Goal: Task Accomplishment & Management: Use online tool/utility

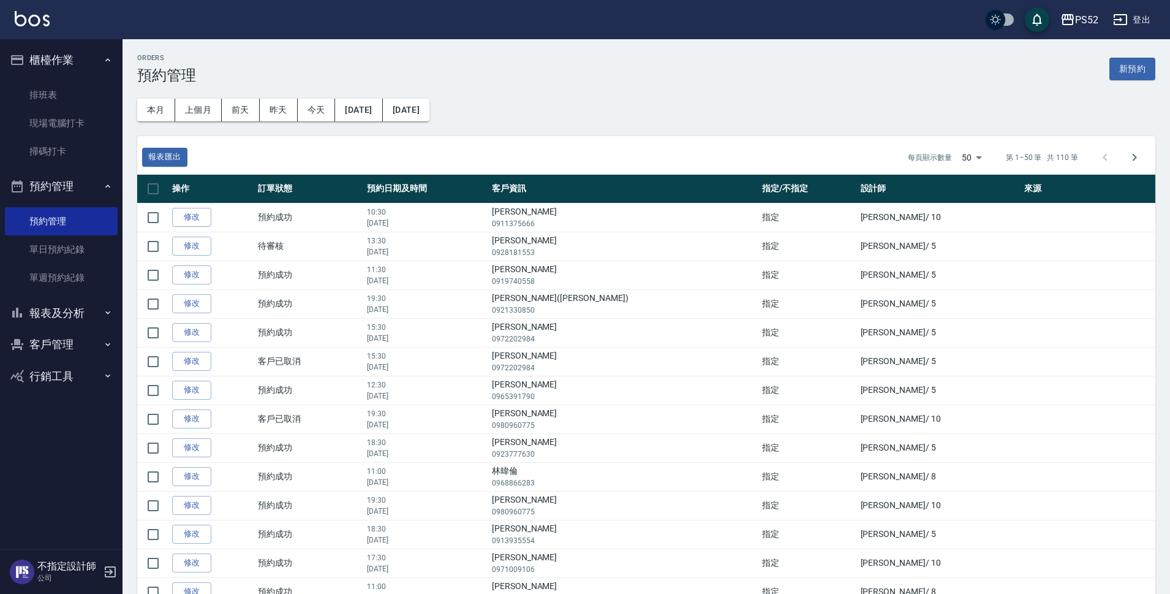
scroll to position [1098, 0]
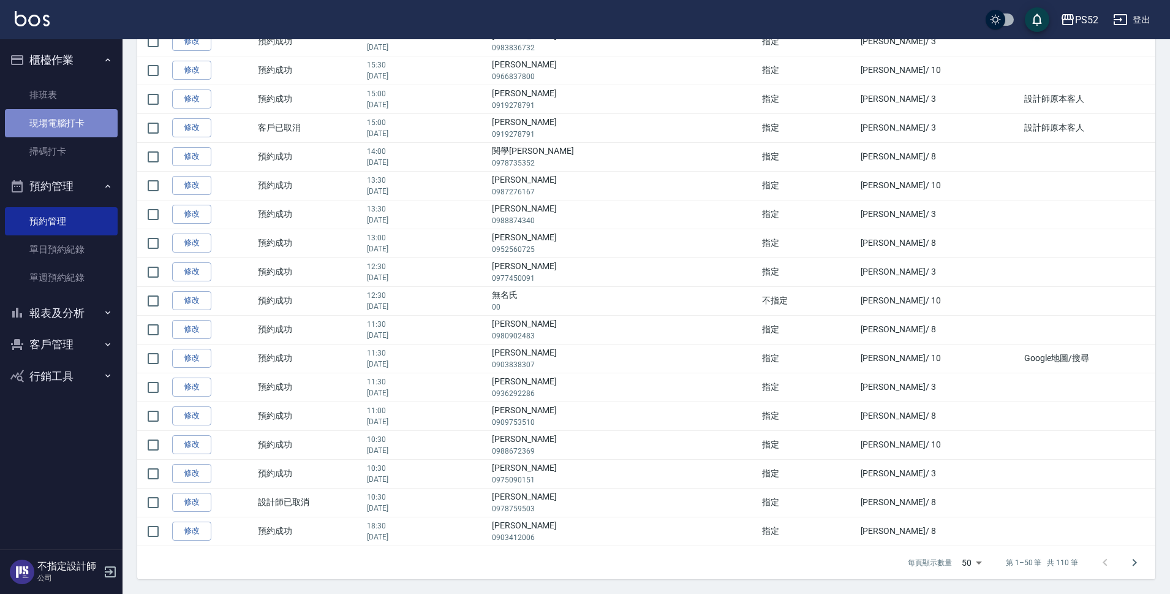
click at [45, 114] on link "現場電腦打卡" at bounding box center [61, 123] width 113 height 28
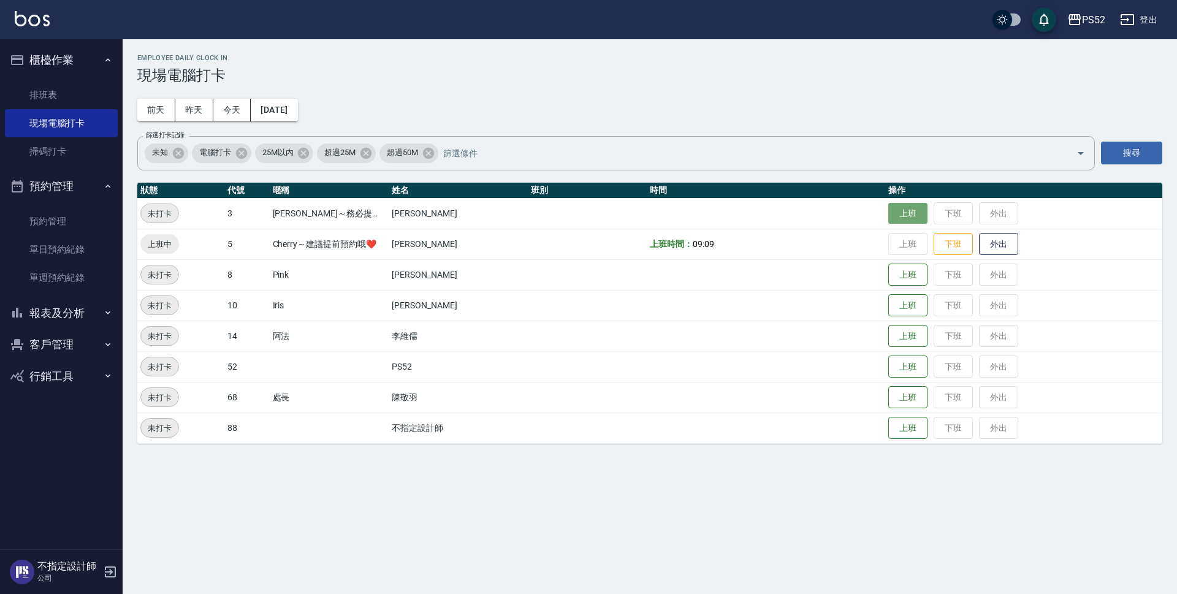
click at [896, 219] on button "上班" at bounding box center [907, 213] width 39 height 21
click at [895, 306] on button "上班" at bounding box center [907, 305] width 39 height 21
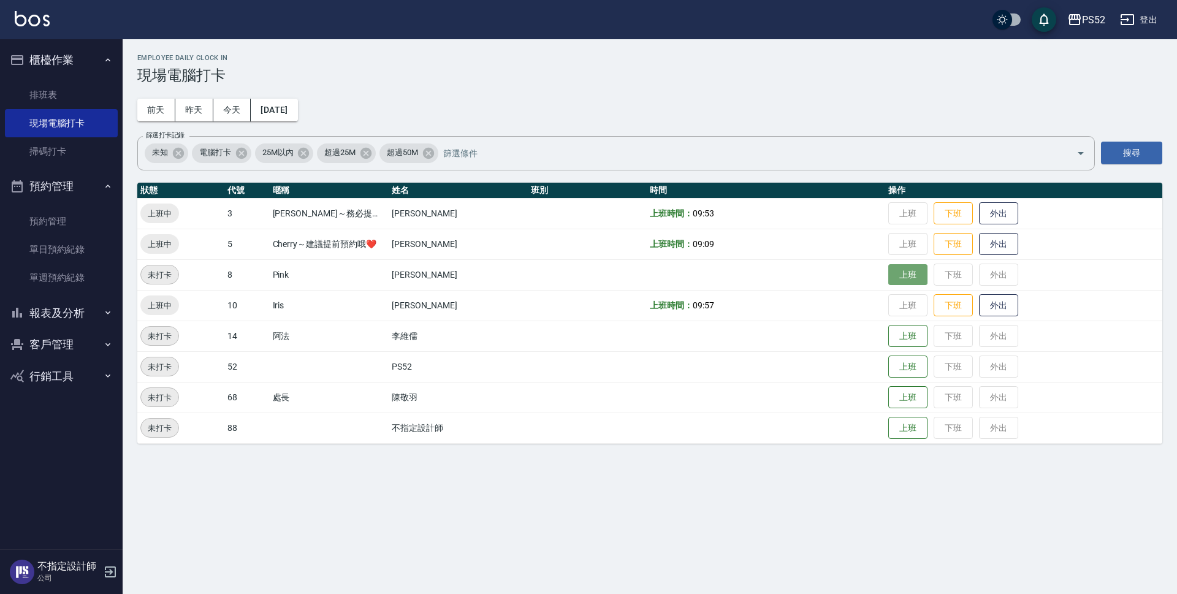
click at [902, 277] on button "上班" at bounding box center [907, 274] width 39 height 21
click at [63, 265] on link "單週預約紀錄" at bounding box center [61, 278] width 113 height 28
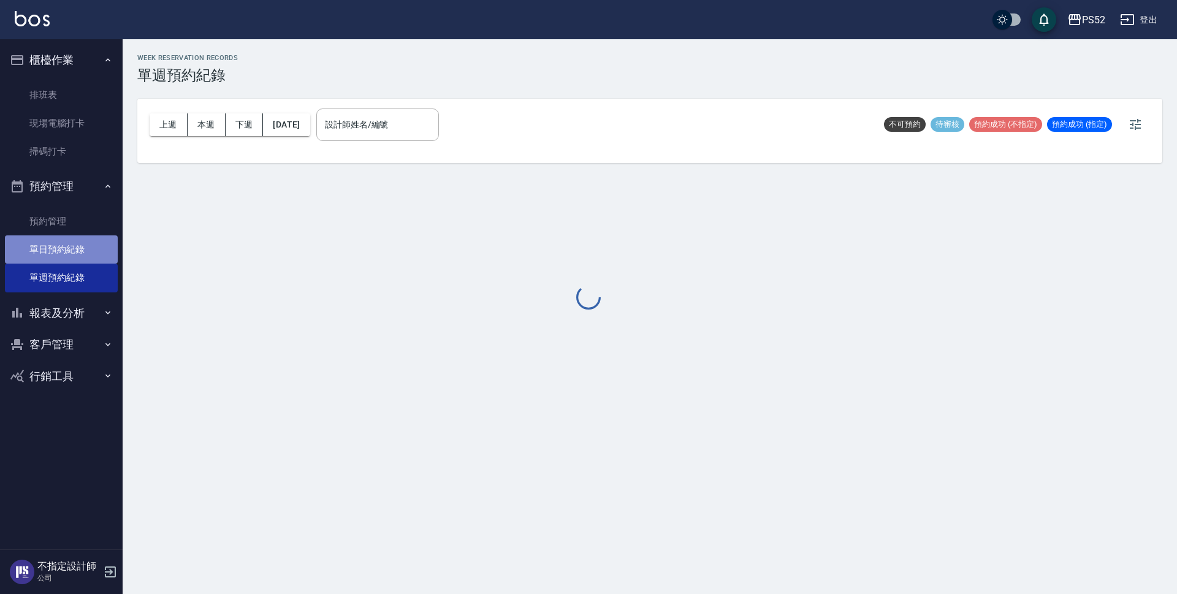
click at [75, 246] on link "單日預約紀錄" at bounding box center [61, 249] width 113 height 28
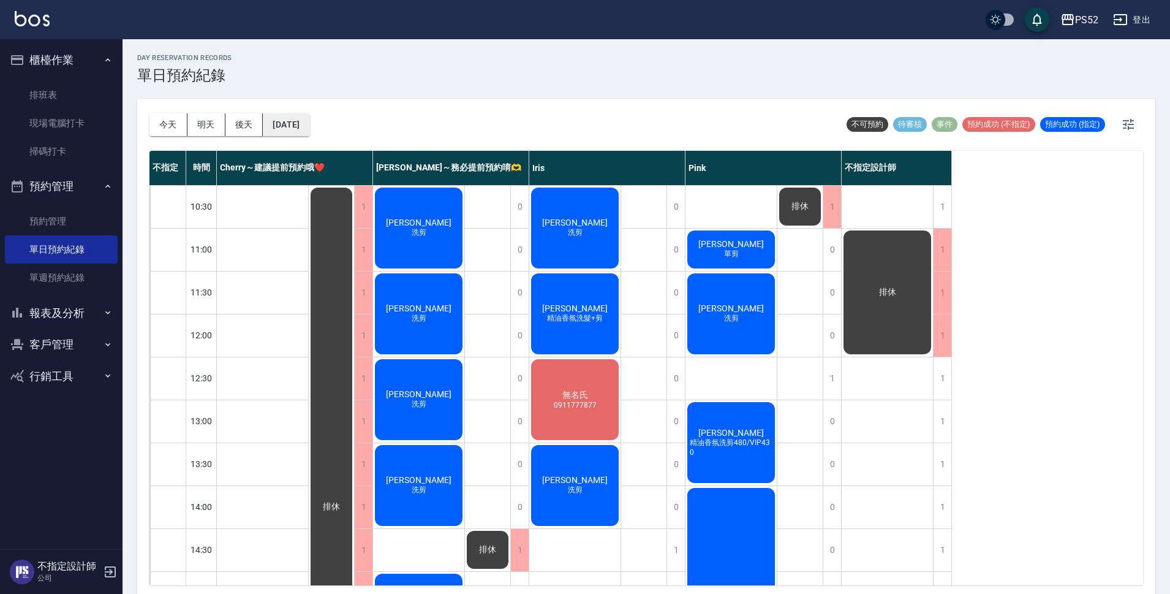
click at [286, 129] on button "[DATE]" at bounding box center [286, 124] width 47 height 23
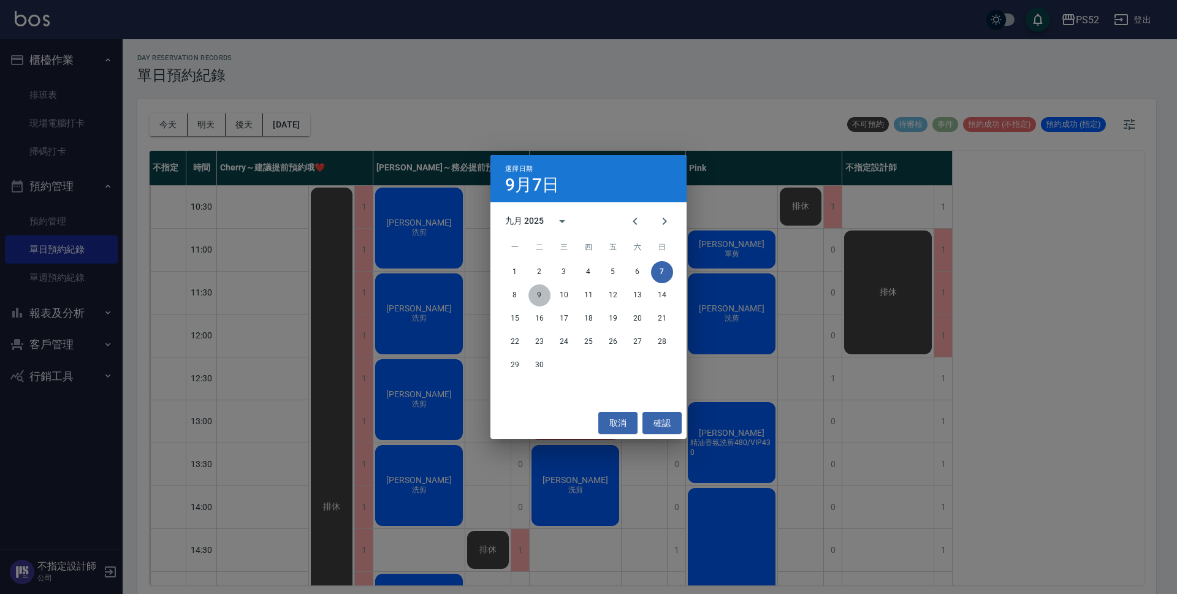
click at [539, 298] on button "9" at bounding box center [539, 295] width 22 height 22
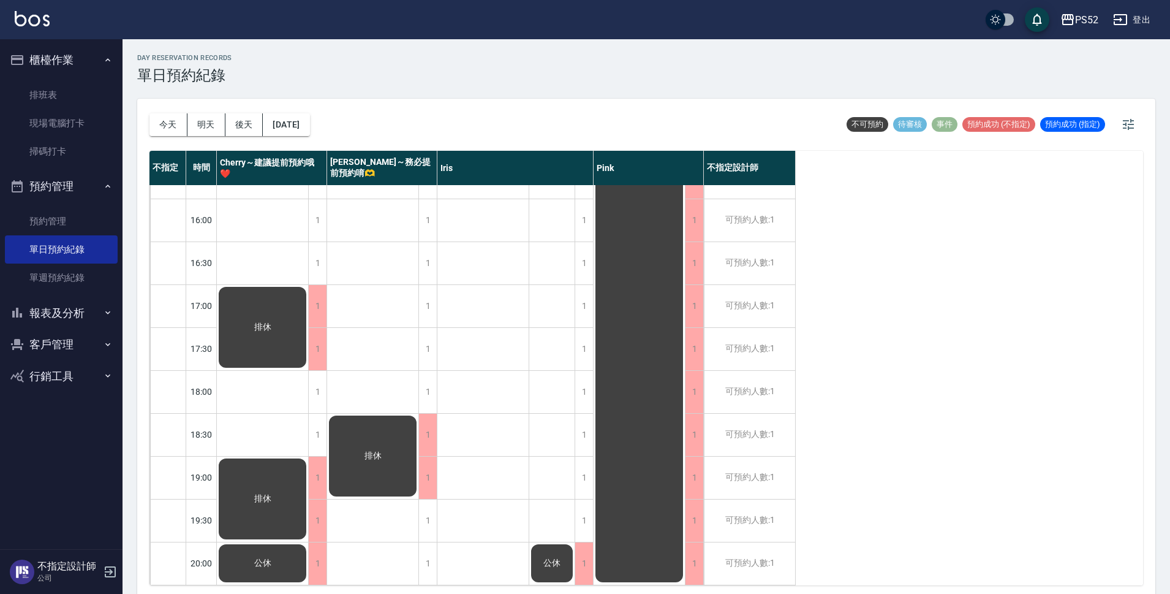
scroll to position [469, 0]
click at [284, 129] on button "[DATE]" at bounding box center [286, 124] width 47 height 23
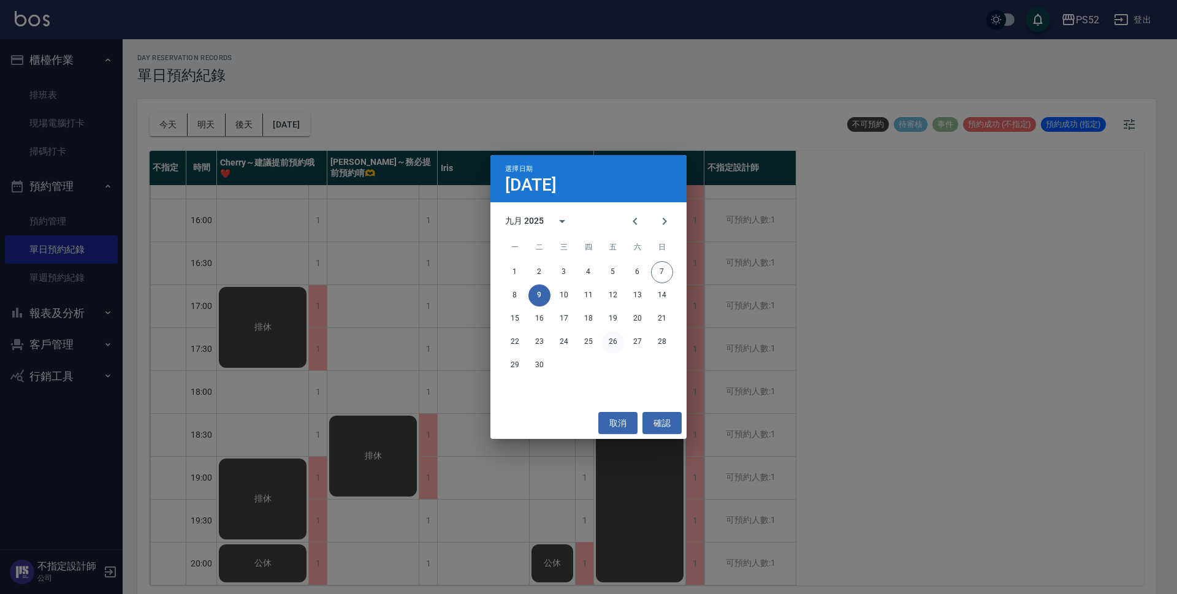
click at [623, 344] on button "26" at bounding box center [613, 342] width 22 height 22
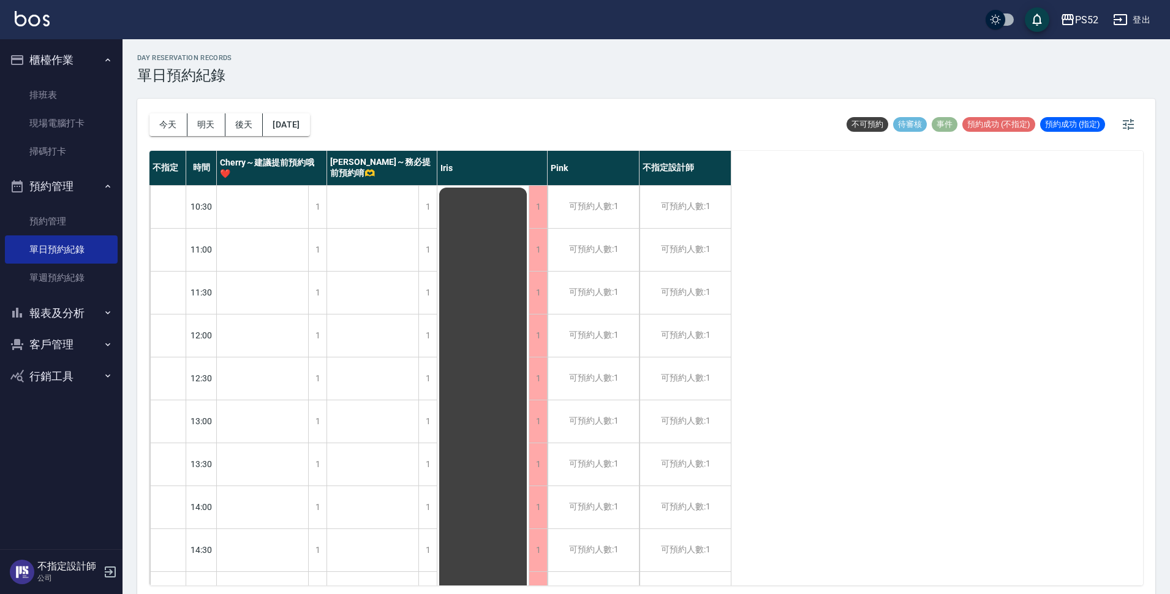
click at [310, 208] on div "1" at bounding box center [317, 207] width 18 height 42
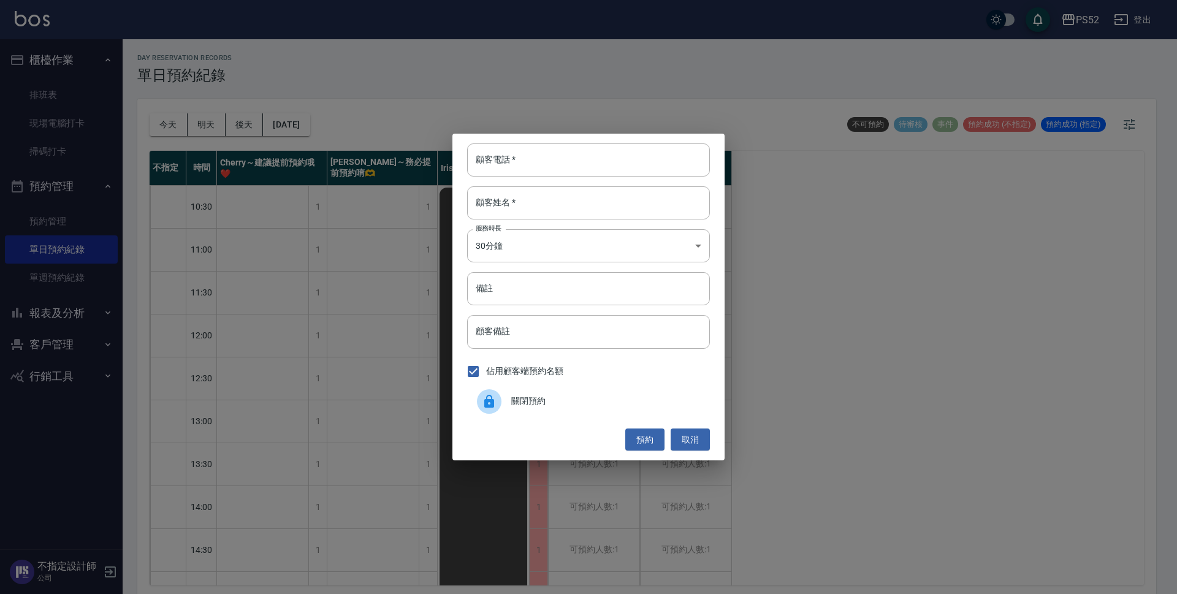
click at [519, 396] on span "關閉預約" at bounding box center [605, 401] width 189 height 13
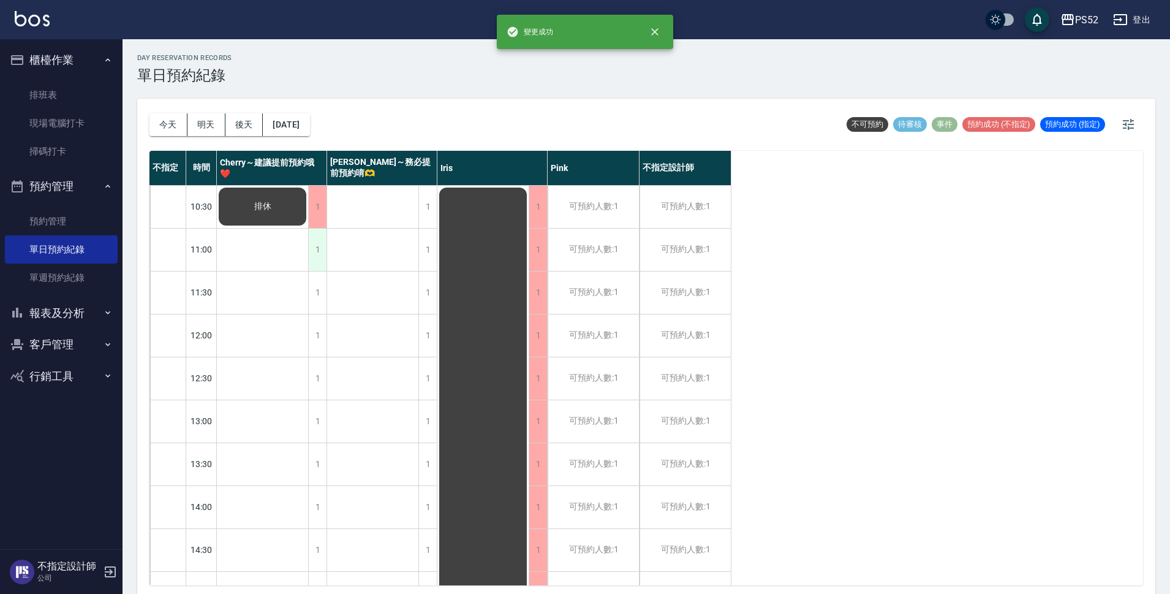
click at [324, 238] on div "1" at bounding box center [317, 250] width 18 height 42
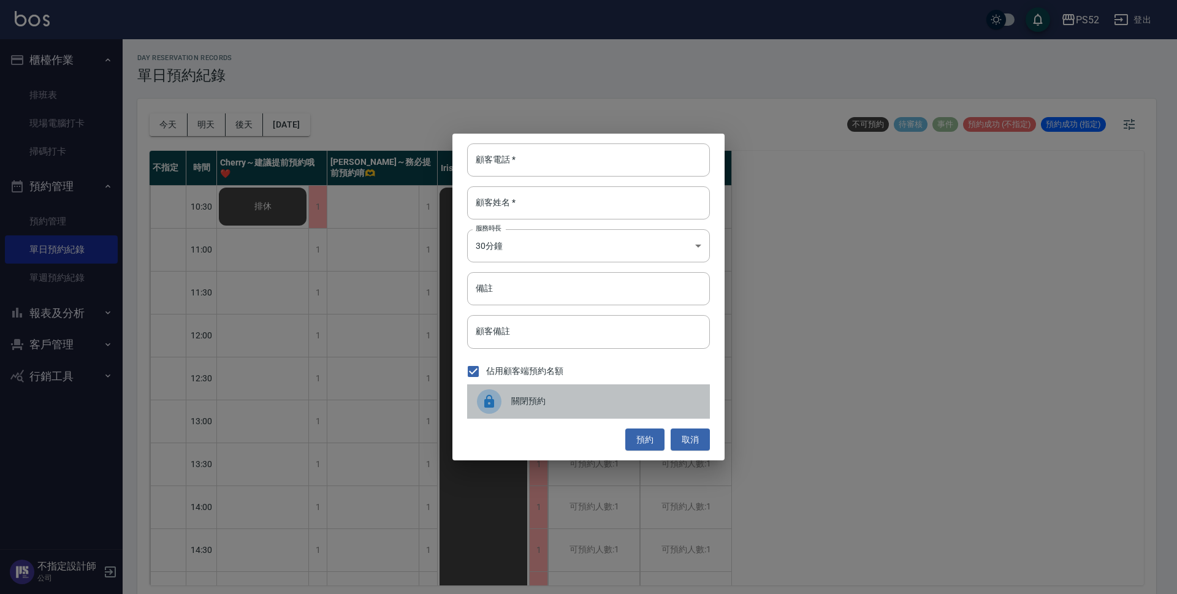
click at [585, 395] on span "關閉預約" at bounding box center [605, 401] width 189 height 13
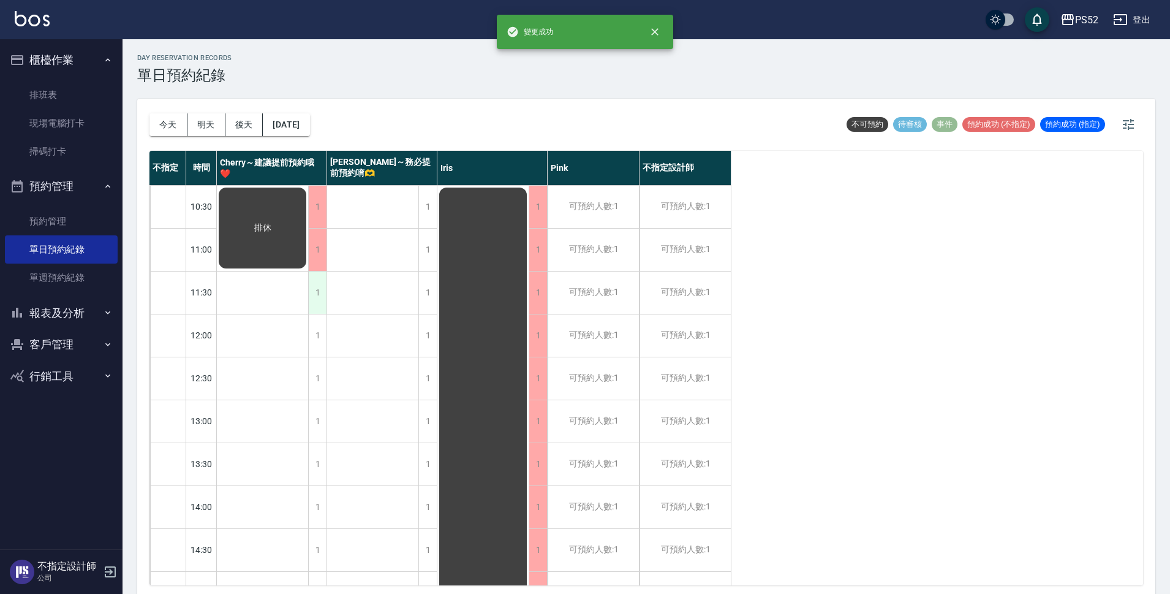
click at [320, 285] on div "1" at bounding box center [317, 292] width 18 height 42
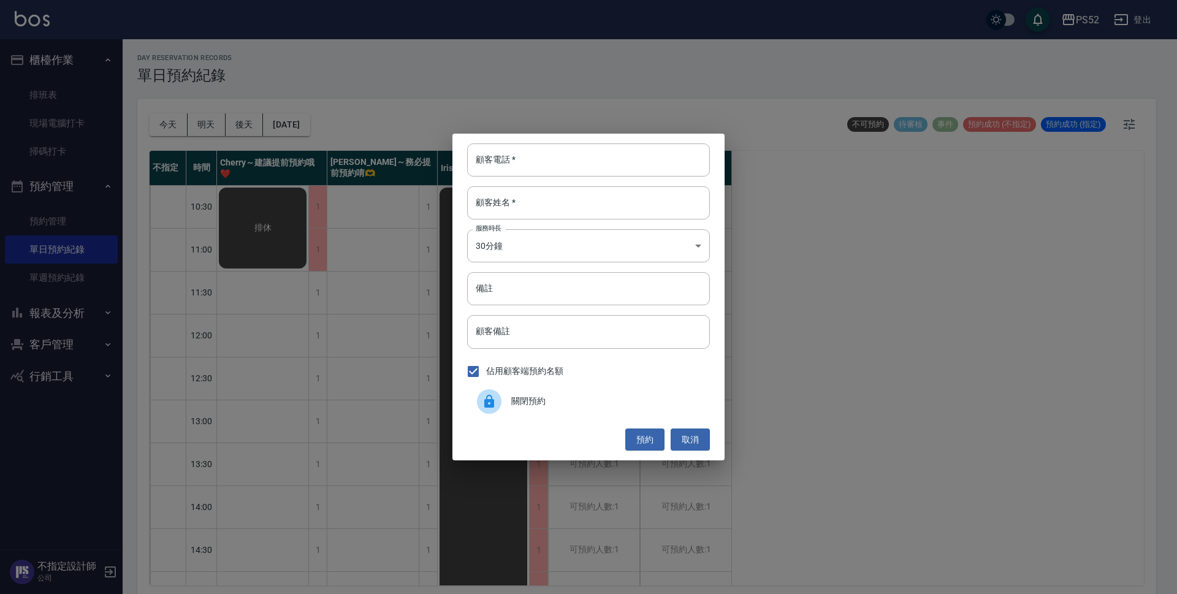
click at [659, 377] on div "佔用顧客端預約名額" at bounding box center [588, 371] width 243 height 26
click at [635, 390] on div "關閉預約" at bounding box center [588, 401] width 243 height 34
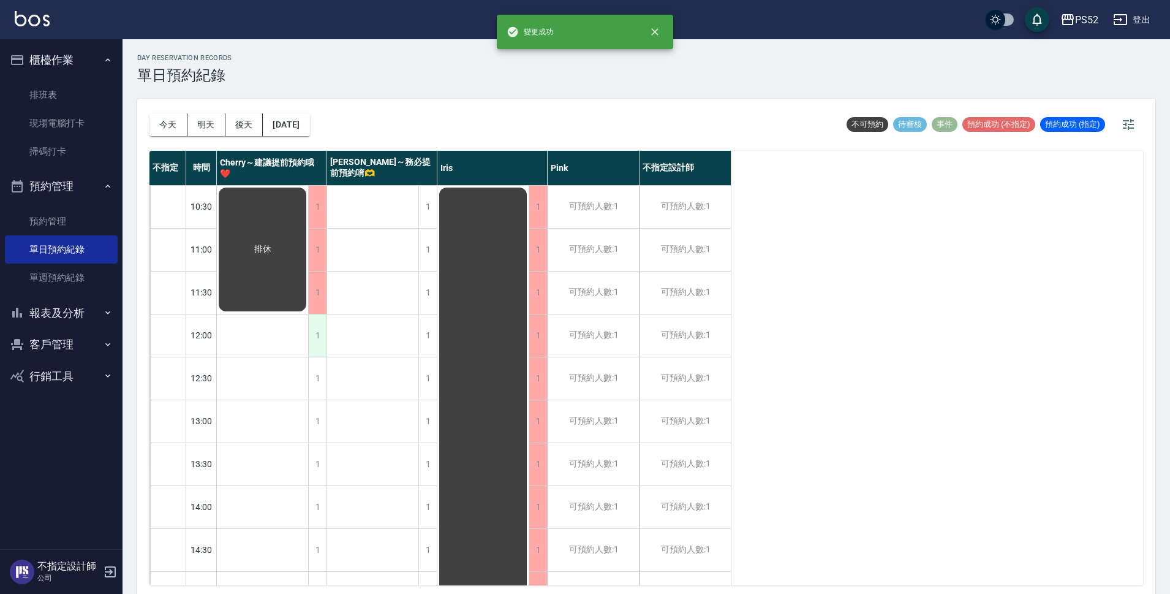
click at [319, 330] on div "1" at bounding box center [317, 335] width 18 height 42
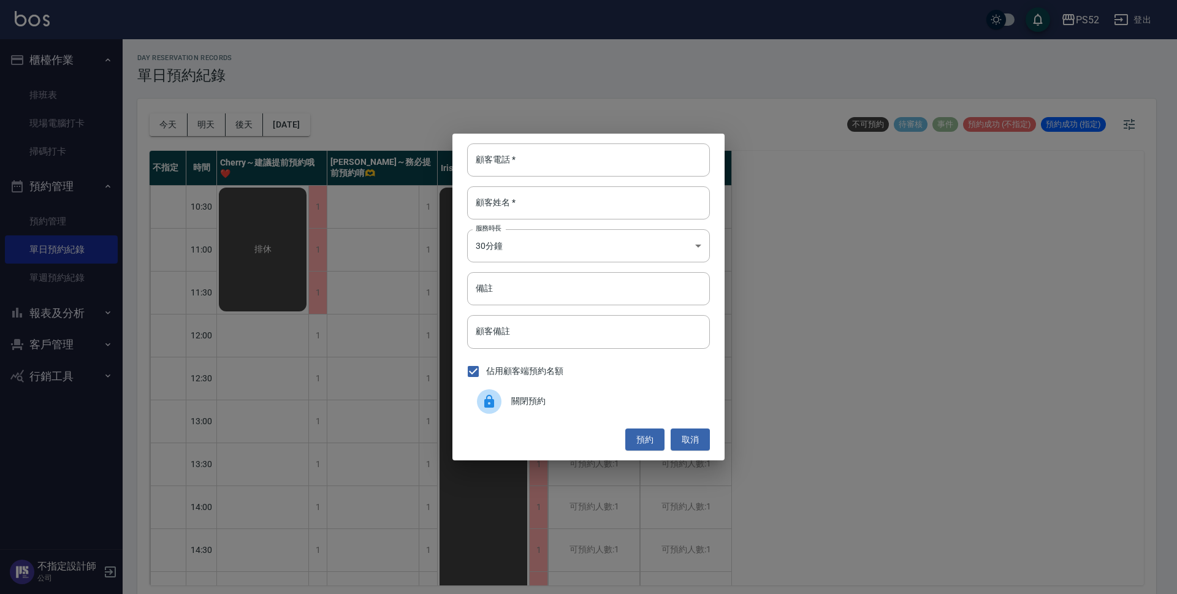
click at [635, 384] on div "關閉預約" at bounding box center [588, 401] width 243 height 34
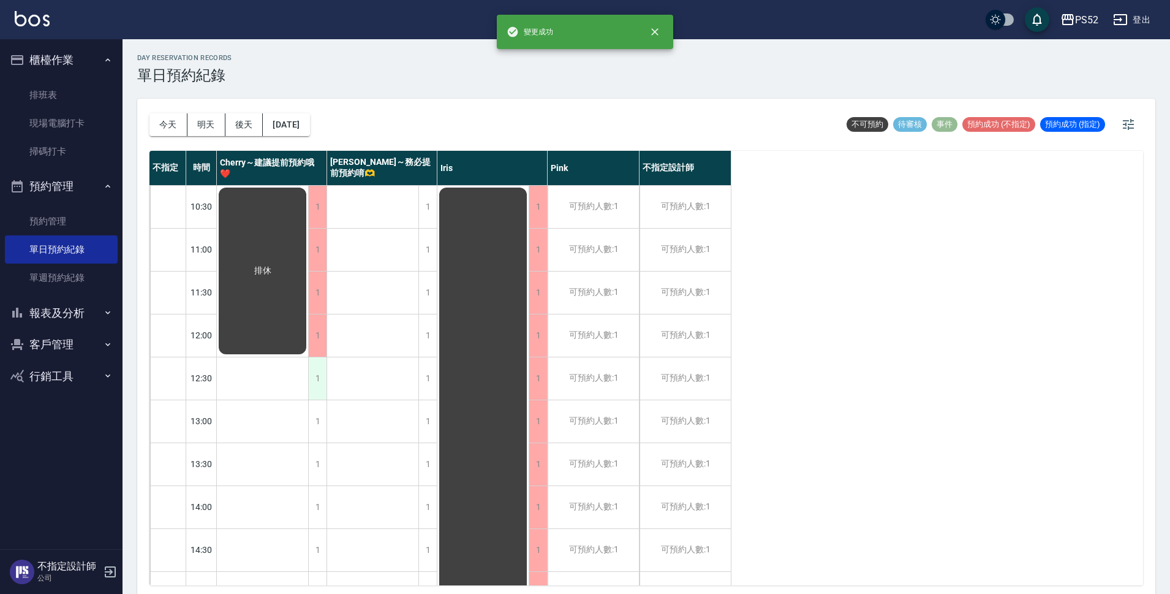
click at [317, 365] on div "1" at bounding box center [317, 378] width 18 height 42
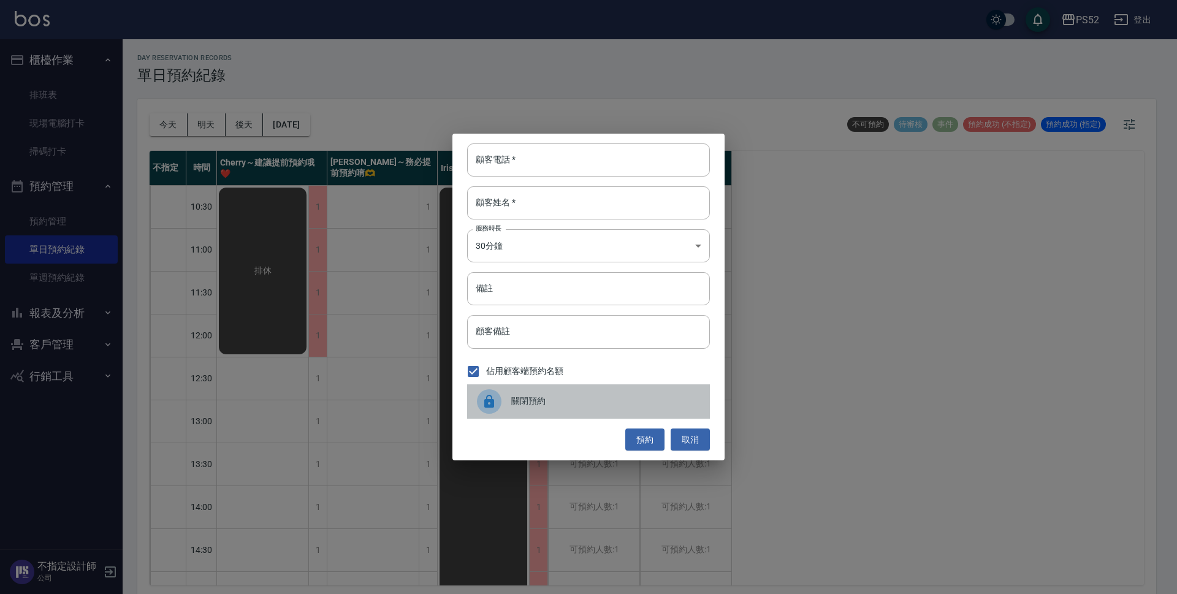
click at [526, 399] on span "關閉預約" at bounding box center [605, 401] width 189 height 13
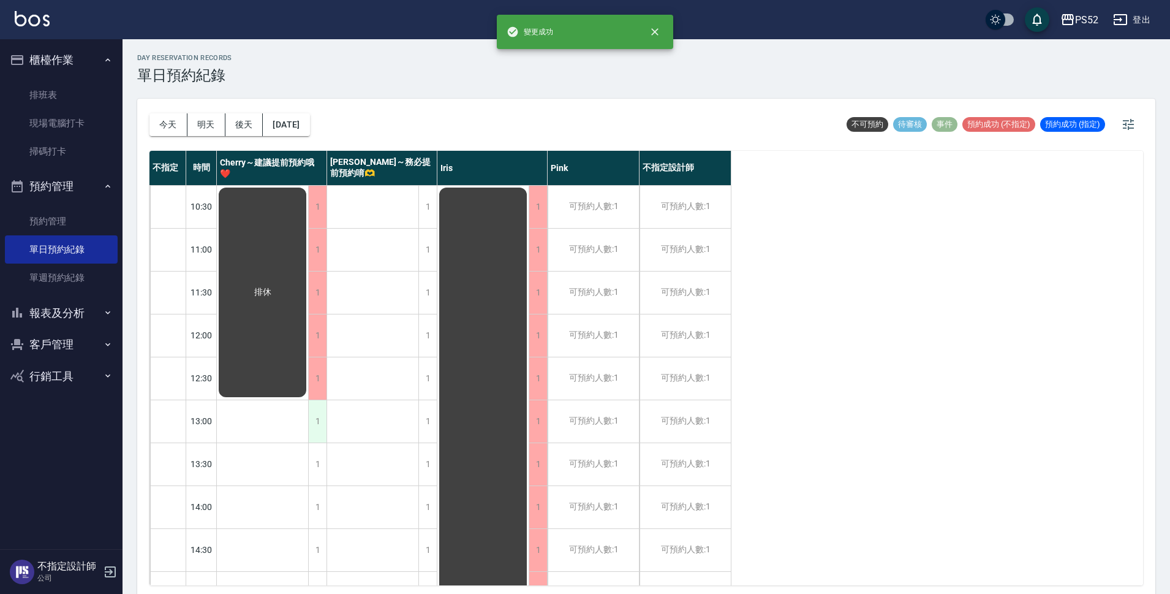
click at [310, 412] on div "1" at bounding box center [317, 421] width 18 height 42
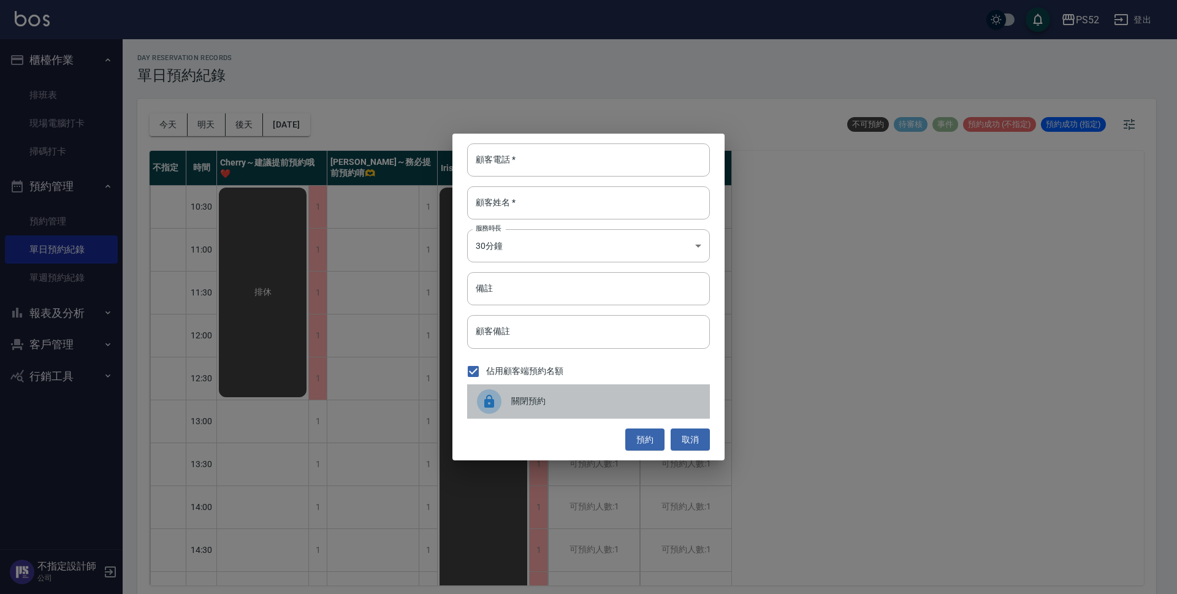
click at [532, 399] on span "關閉預約" at bounding box center [605, 401] width 189 height 13
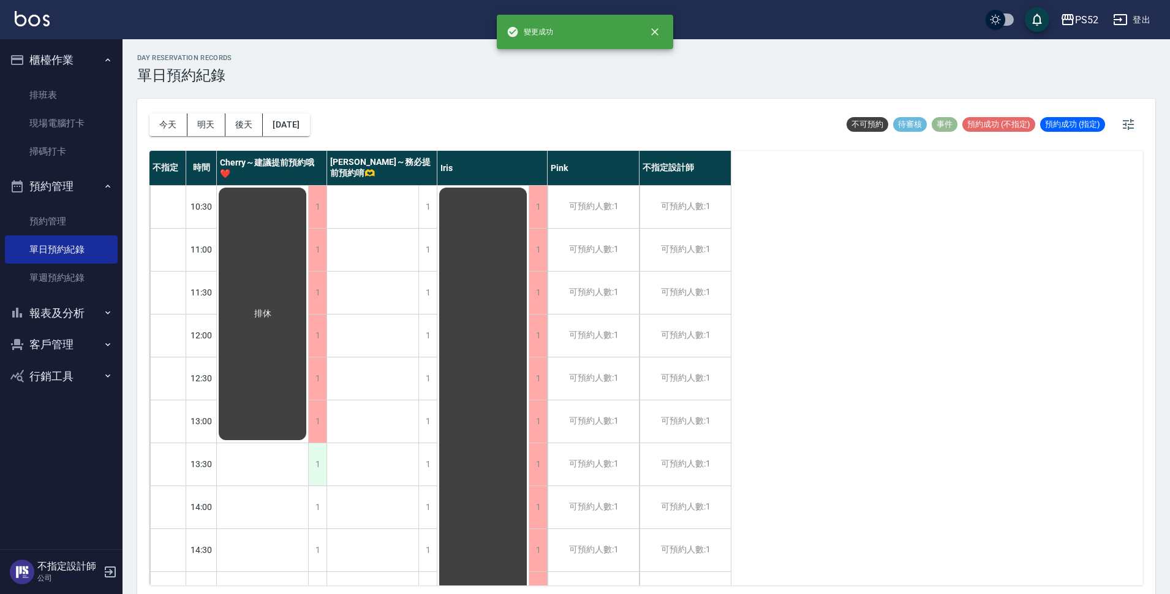
click at [325, 460] on div "1" at bounding box center [317, 464] width 18 height 42
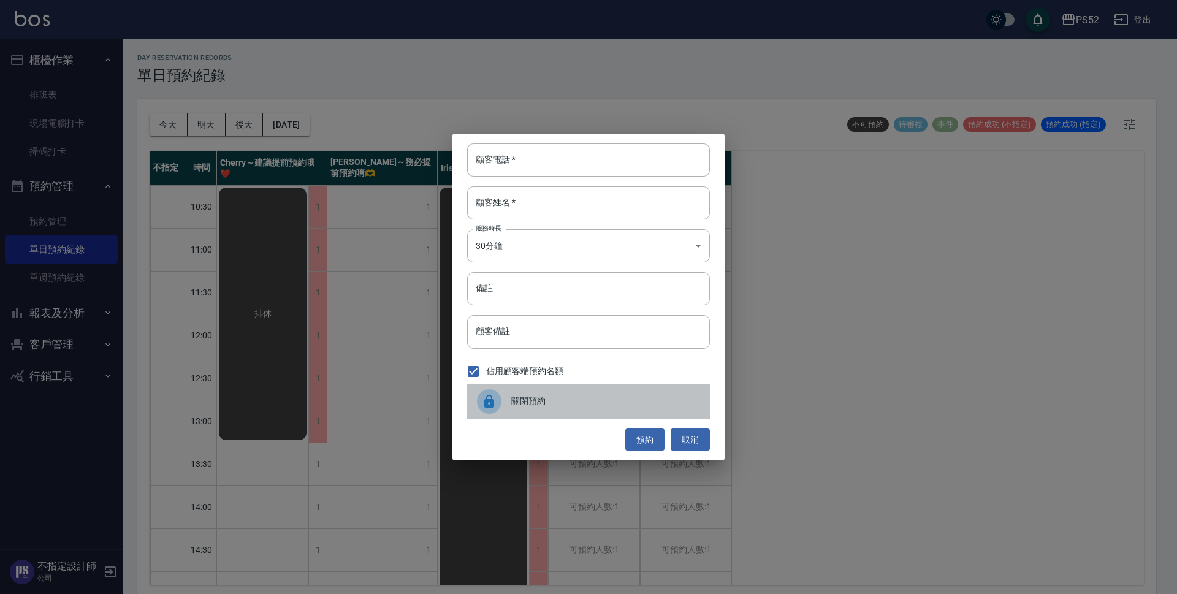
click at [533, 405] on span "關閉預約" at bounding box center [605, 401] width 189 height 13
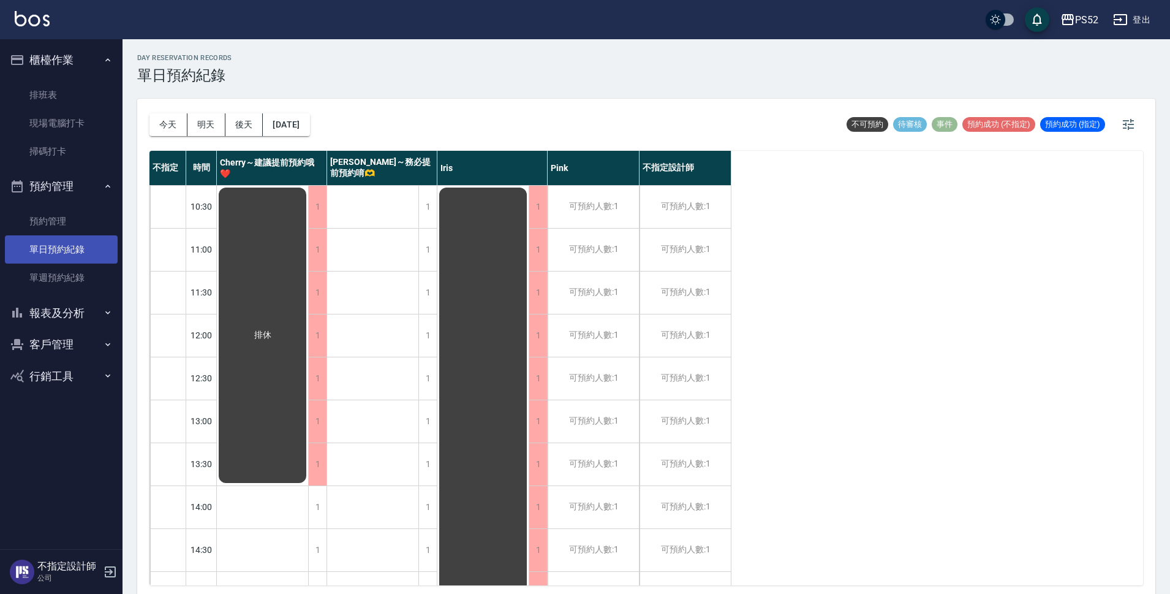
click at [62, 245] on link "單日預約紀錄" at bounding box center [61, 249] width 113 height 28
click at [159, 127] on button "今天" at bounding box center [169, 124] width 38 height 23
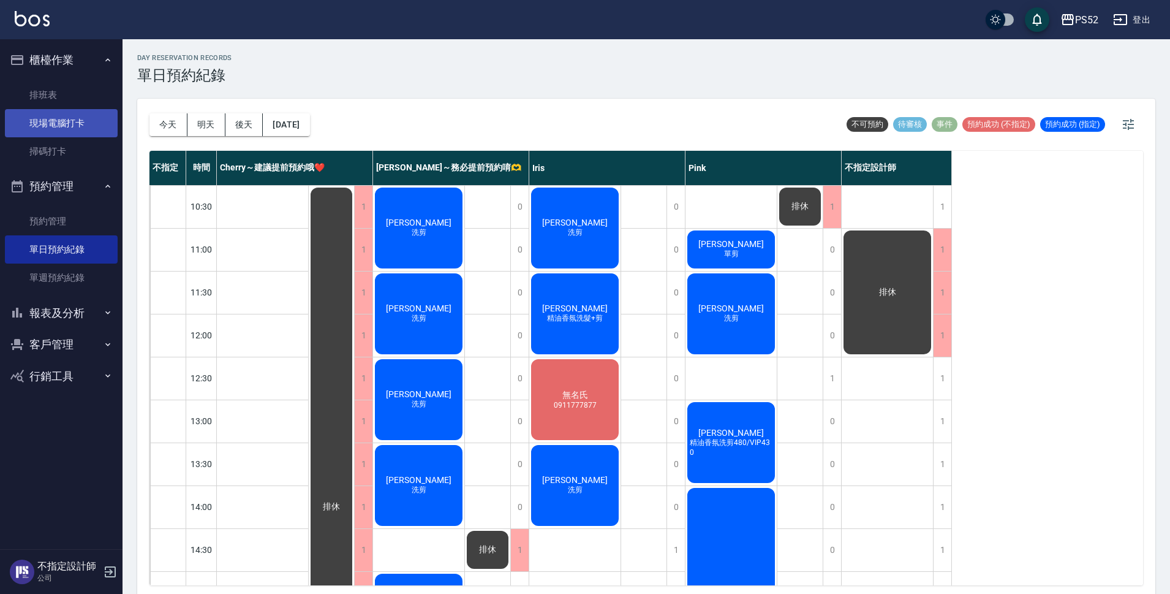
click at [64, 123] on link "現場電腦打卡" at bounding box center [61, 123] width 113 height 28
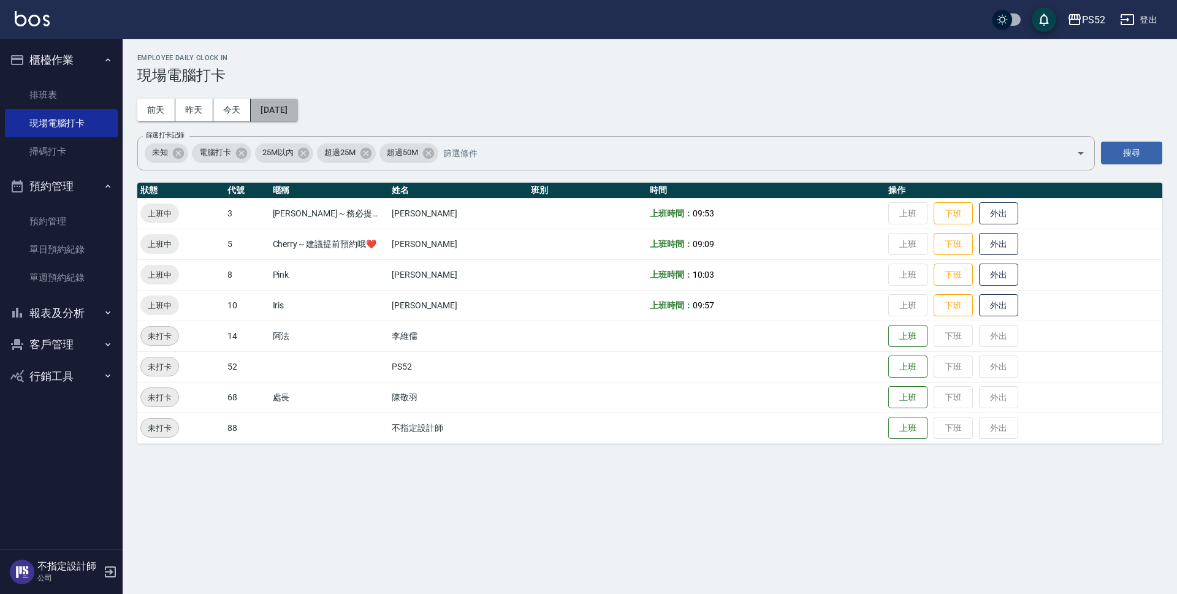
click at [285, 110] on button "[DATE]" at bounding box center [274, 110] width 47 height 23
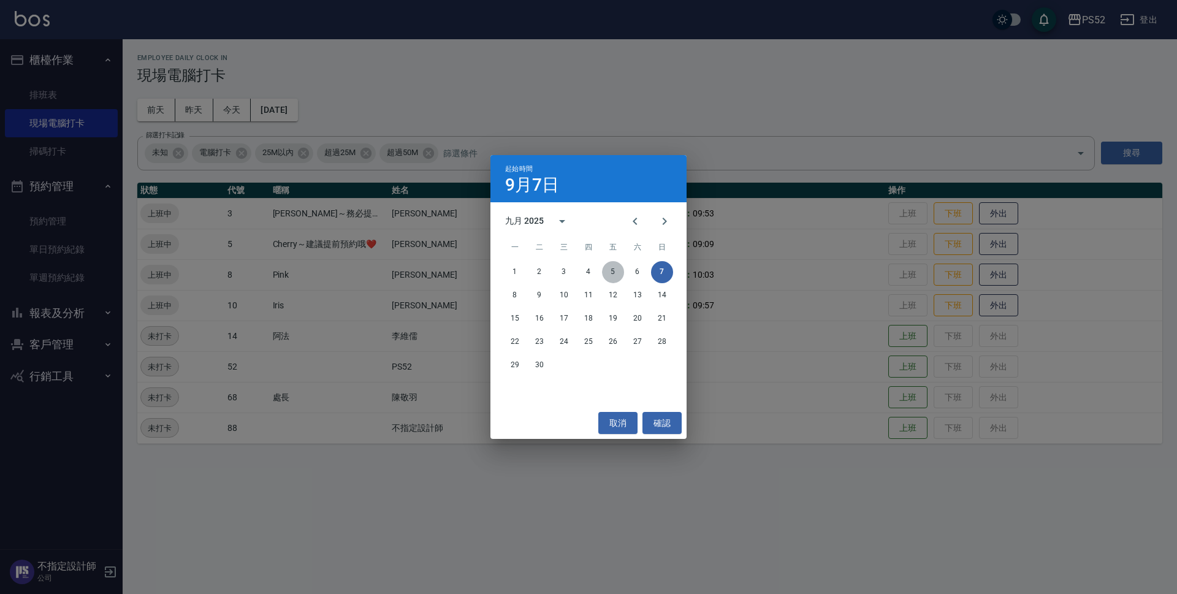
click at [607, 271] on button "5" at bounding box center [613, 272] width 22 height 22
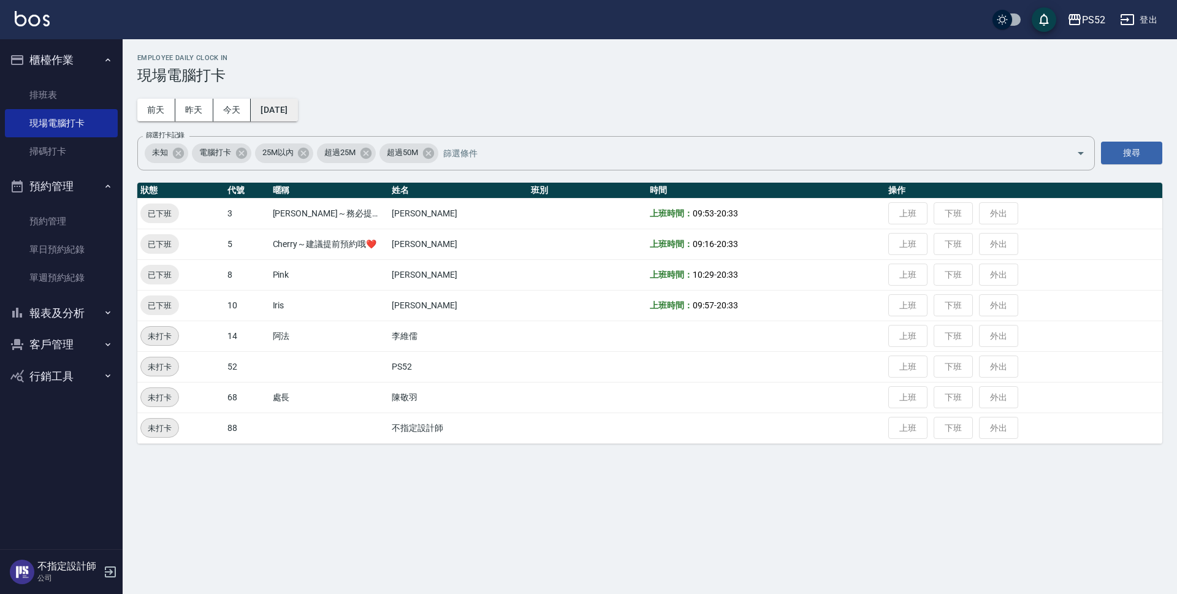
click at [297, 105] on button "[DATE]" at bounding box center [274, 110] width 47 height 23
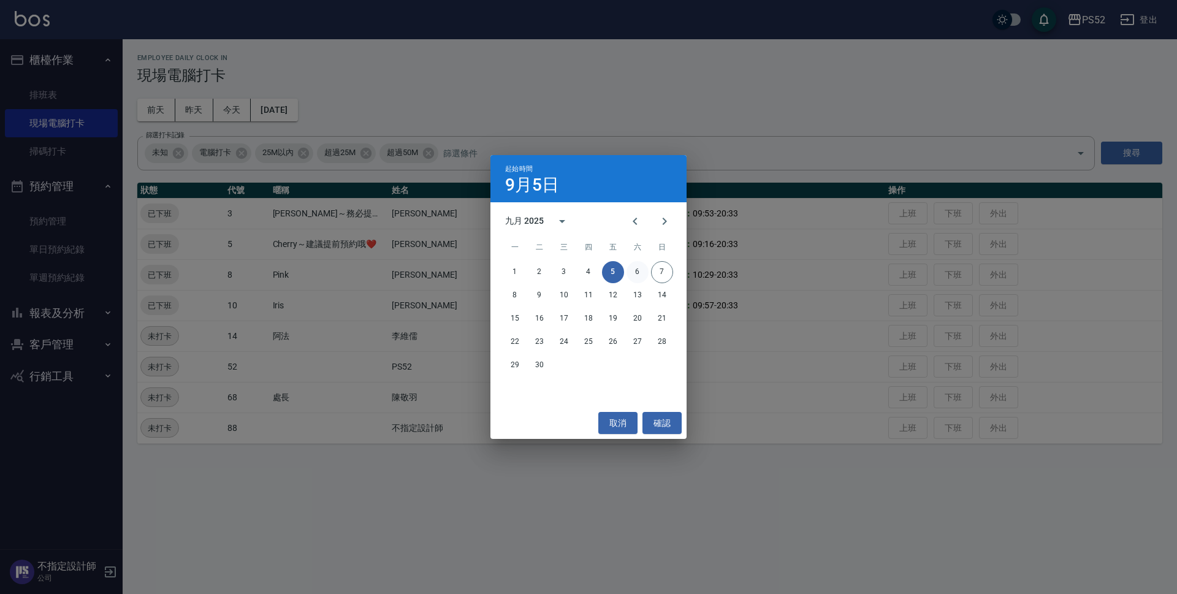
click at [639, 270] on button "6" at bounding box center [637, 272] width 22 height 22
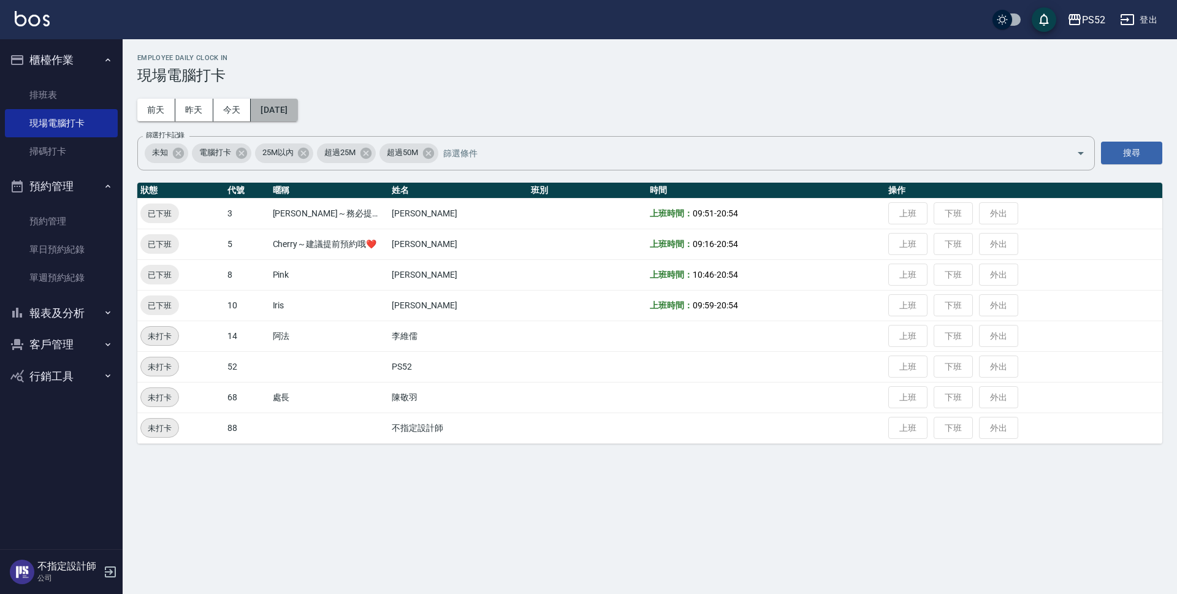
click at [296, 114] on button "[DATE]" at bounding box center [274, 110] width 47 height 23
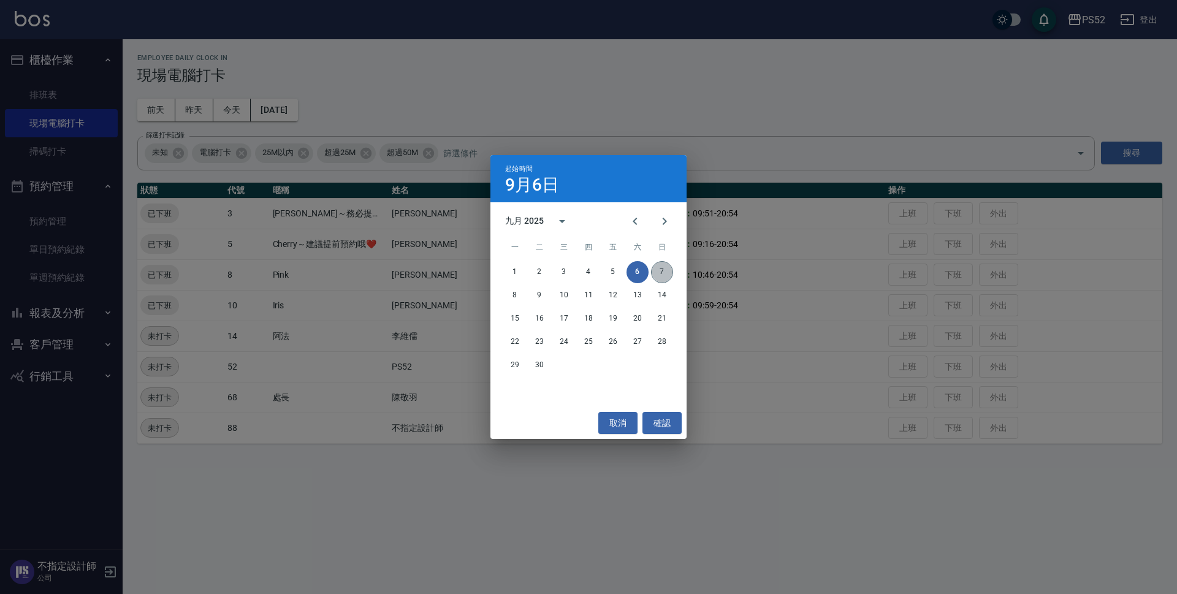
click at [665, 271] on button "7" at bounding box center [662, 272] width 22 height 22
